Goal: Task Accomplishment & Management: Use online tool/utility

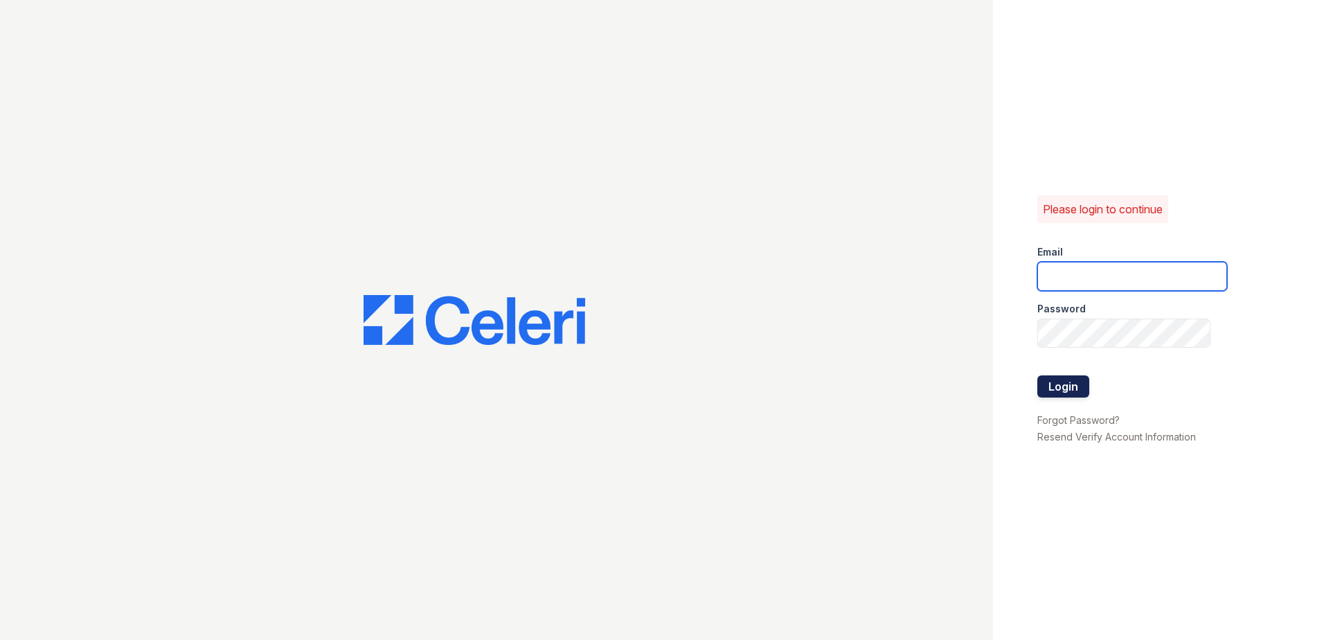
type input "[EMAIL_ADDRESS][DOMAIN_NAME]"
click at [1073, 391] on button "Login" at bounding box center [1063, 386] width 52 height 22
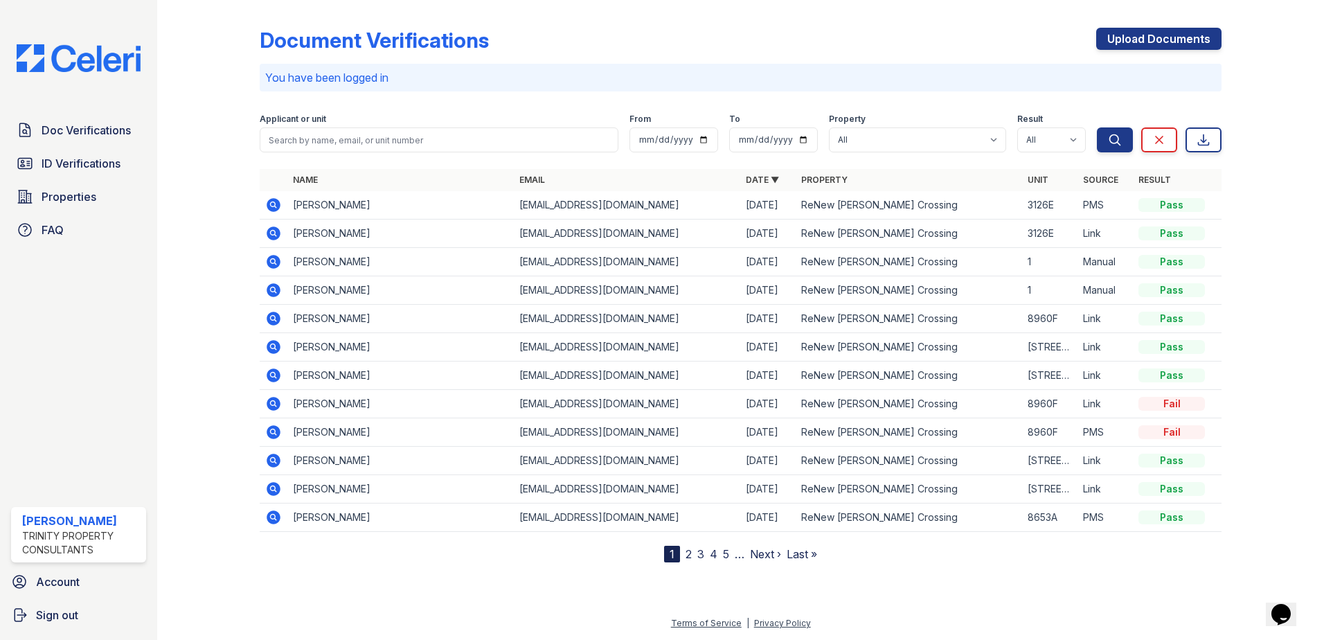
drag, startPoint x: 123, startPoint y: 128, endPoint x: 237, endPoint y: 129, distance: 113.6
click at [123, 128] on span "Doc Verifications" at bounding box center [86, 130] width 89 height 17
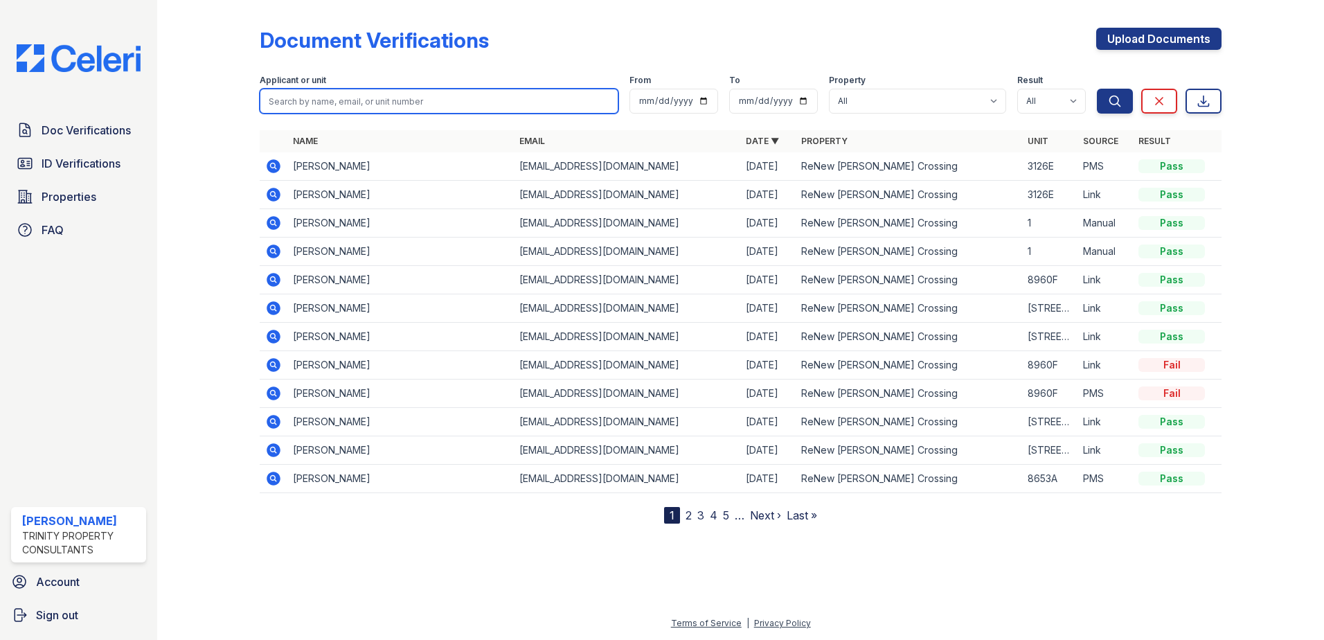
click at [321, 102] on input "search" at bounding box center [439, 101] width 359 height 25
type input "a"
type input "camrin"
click at [1097, 89] on button "Search" at bounding box center [1115, 101] width 36 height 25
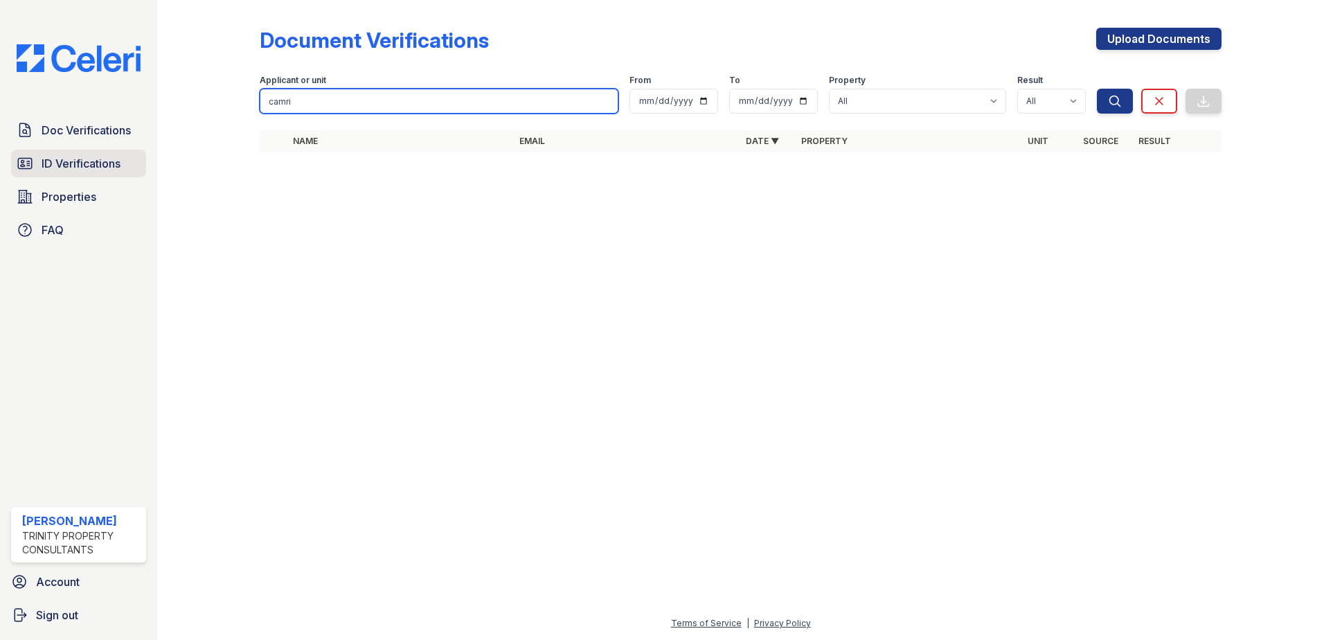
type input "camri"
click at [107, 159] on span "ID Verifications" at bounding box center [81, 163] width 79 height 17
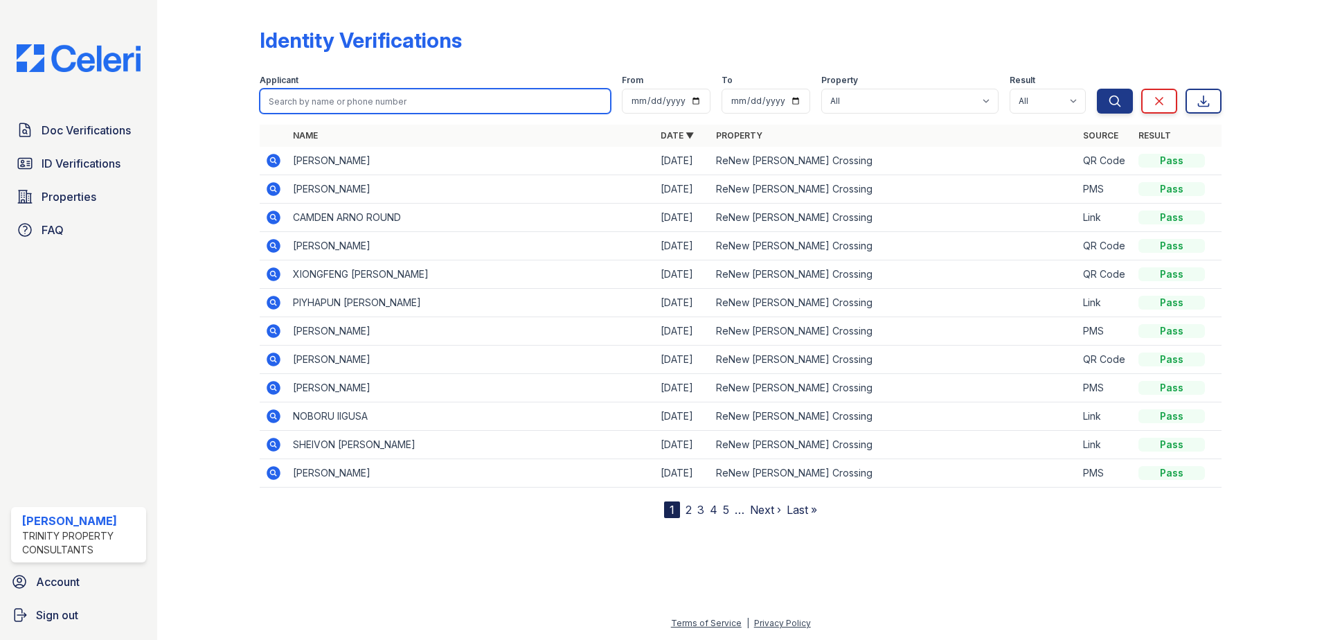
click at [325, 93] on input "search" at bounding box center [435, 101] width 351 height 25
type input "camrin"
click at [1097, 89] on button "Search" at bounding box center [1115, 101] width 36 height 25
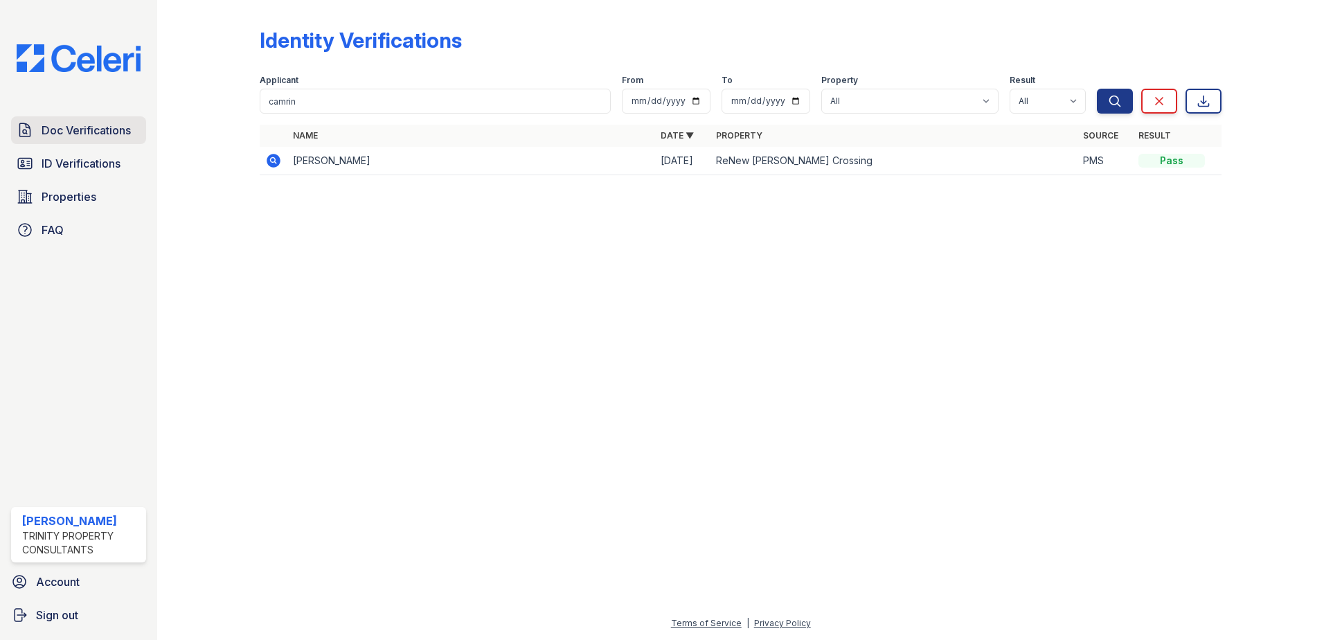
click at [57, 121] on link "Doc Verifications" at bounding box center [78, 130] width 135 height 28
